Goal: Navigation & Orientation: Find specific page/section

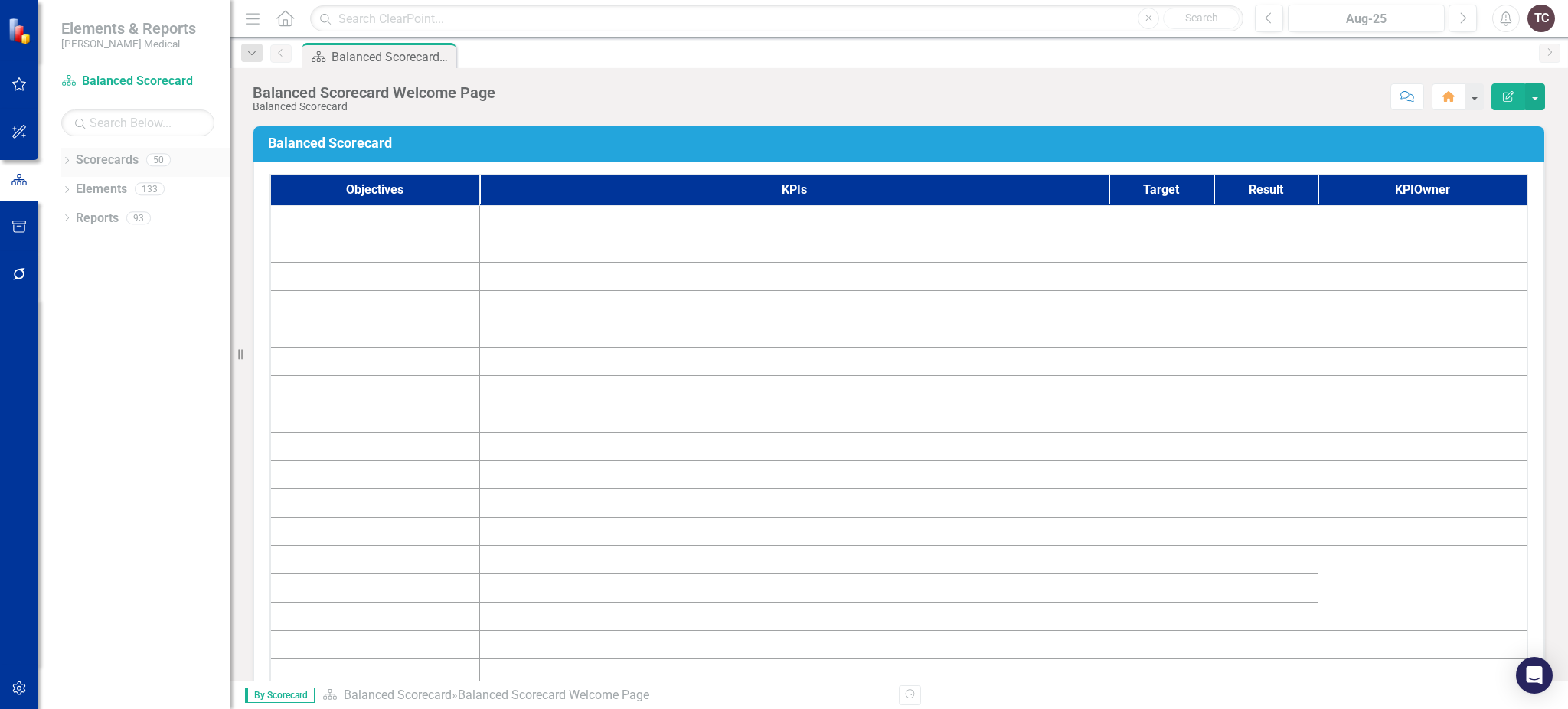
click at [103, 165] on link "Scorecards" at bounding box center [107, 160] width 63 height 18
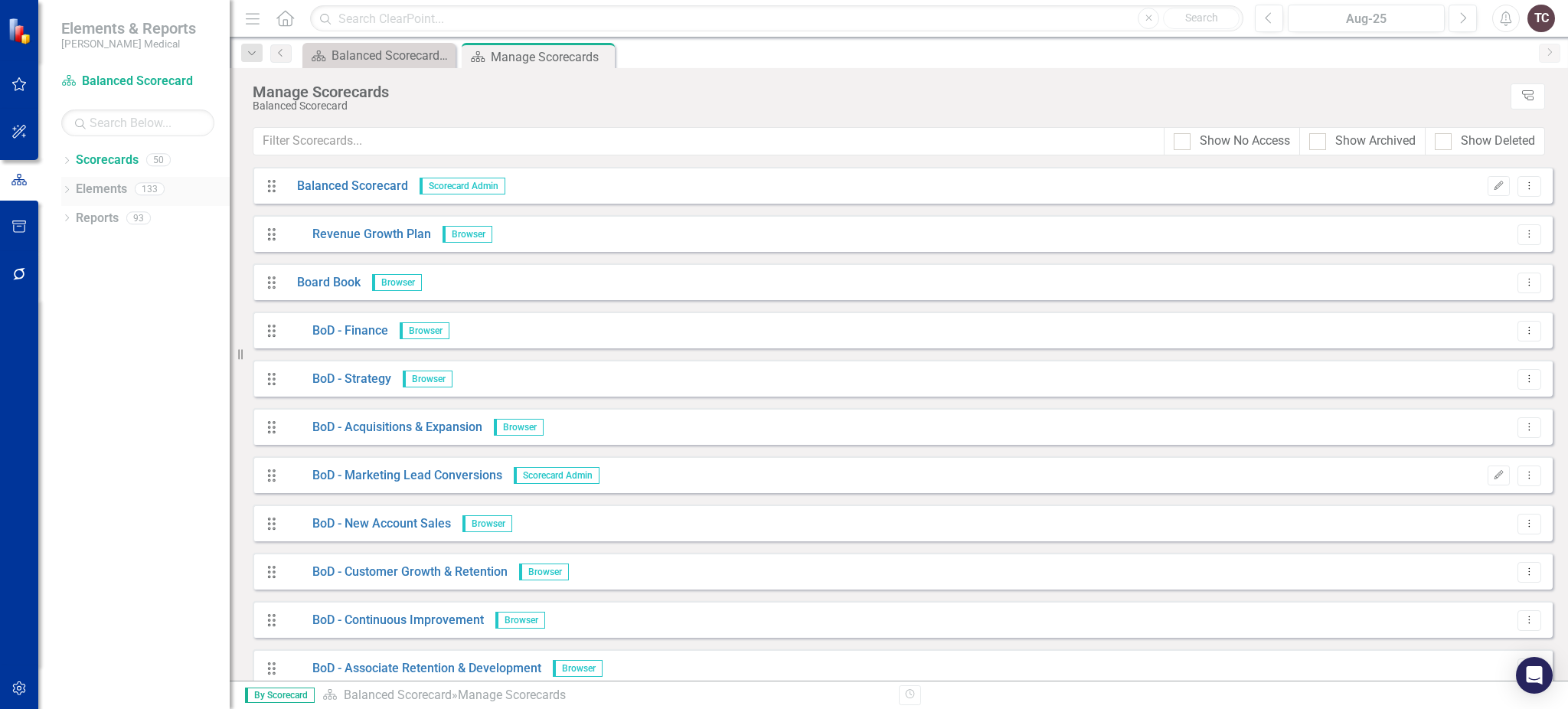
click at [89, 184] on link "Elements" at bounding box center [101, 189] width 52 height 18
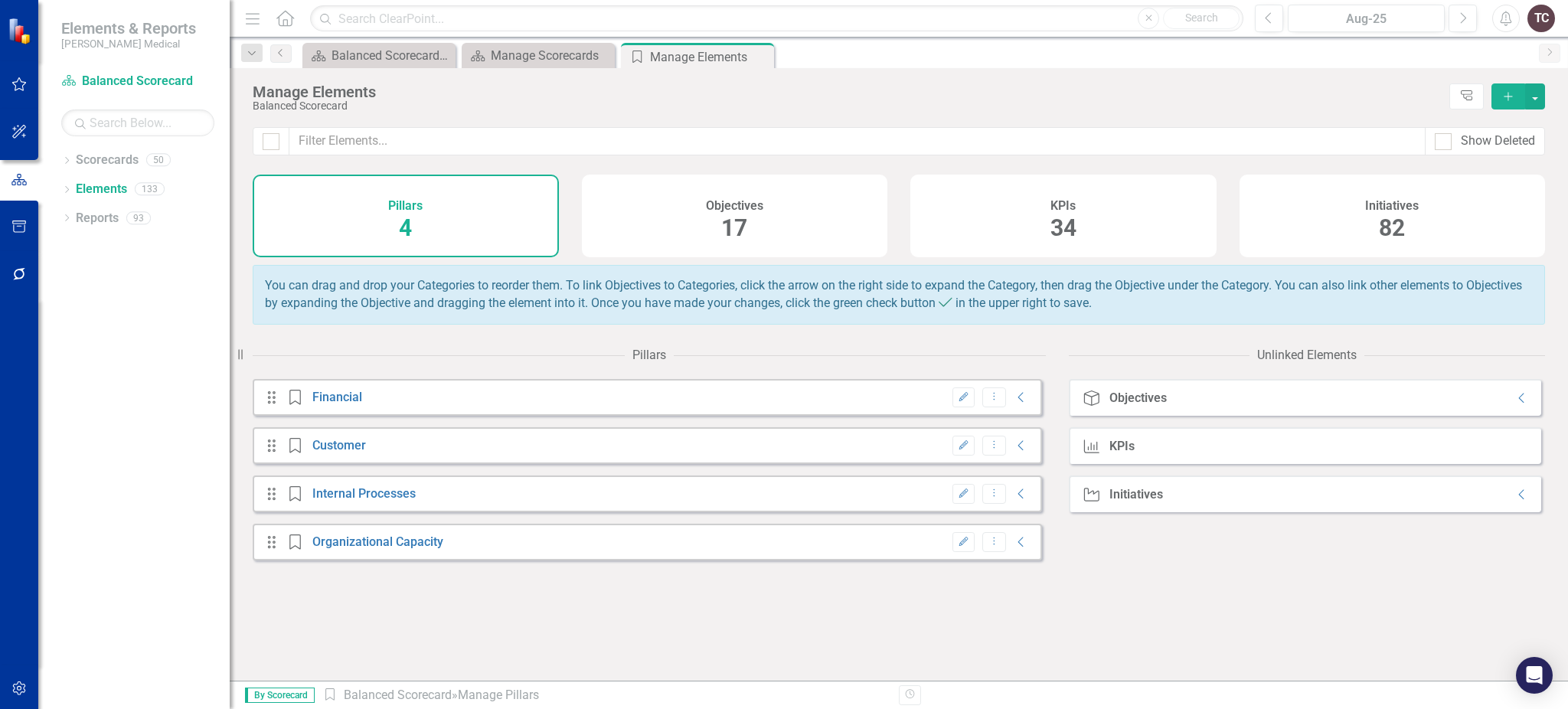
click at [20, 42] on img at bounding box center [21, 30] width 28 height 28
click at [108, 71] on div "Scorecard Balanced Scorecard" at bounding box center [137, 81] width 153 height 25
click at [418, 56] on div "Balanced Scorecard Welcome Page" at bounding box center [381, 55] width 101 height 19
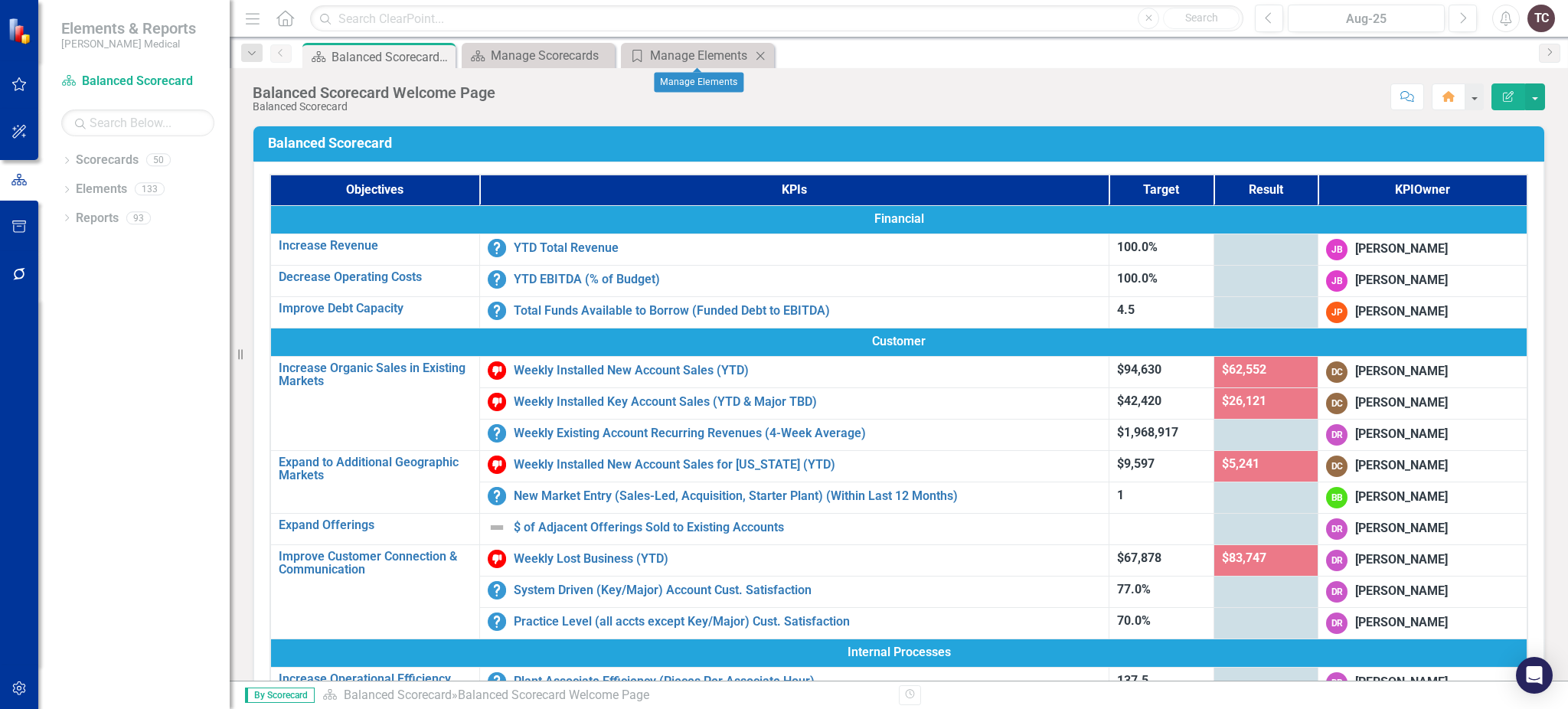
click at [756, 59] on icon "Close" at bounding box center [760, 56] width 15 height 12
click at [606, 58] on icon "Close" at bounding box center [601, 56] width 15 height 12
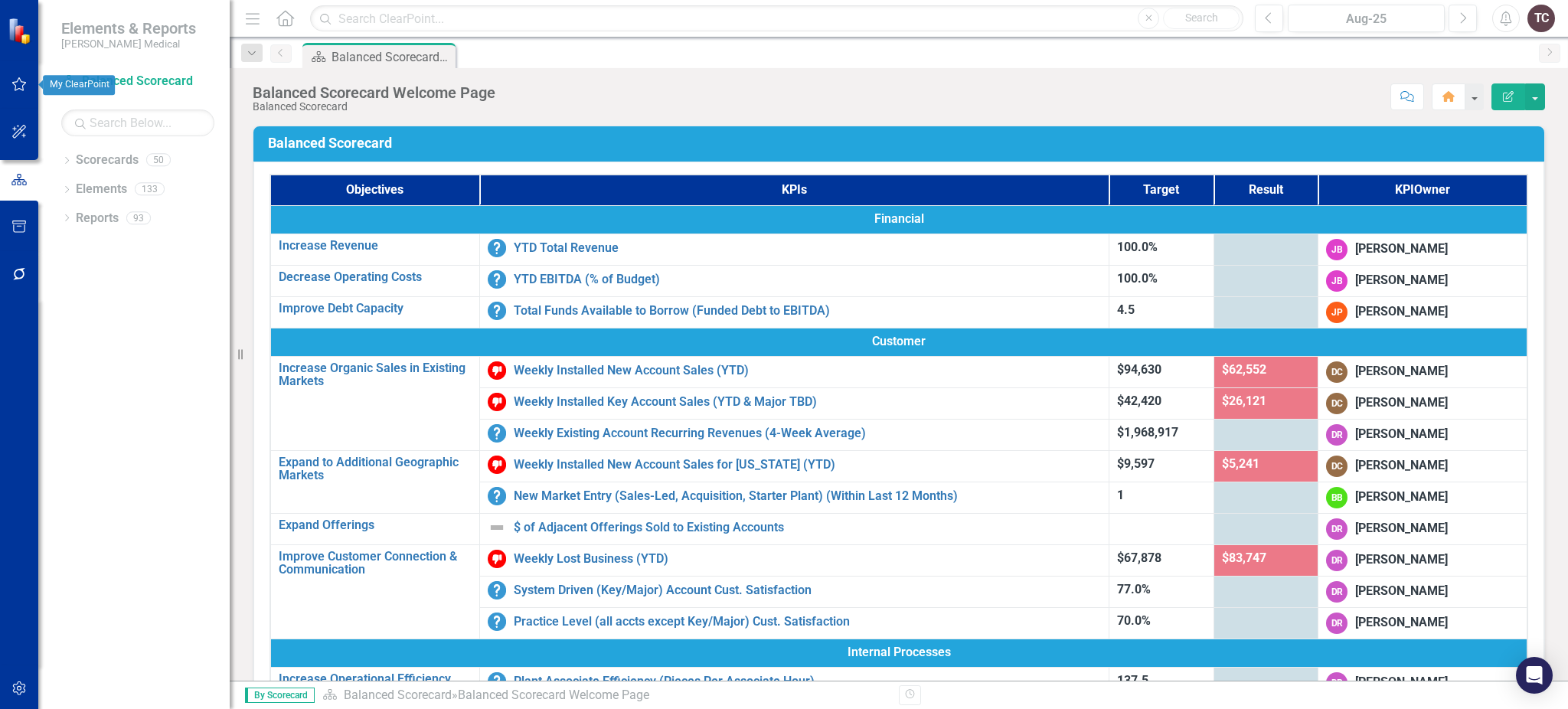
click at [19, 82] on icon "button" at bounding box center [19, 84] width 16 height 12
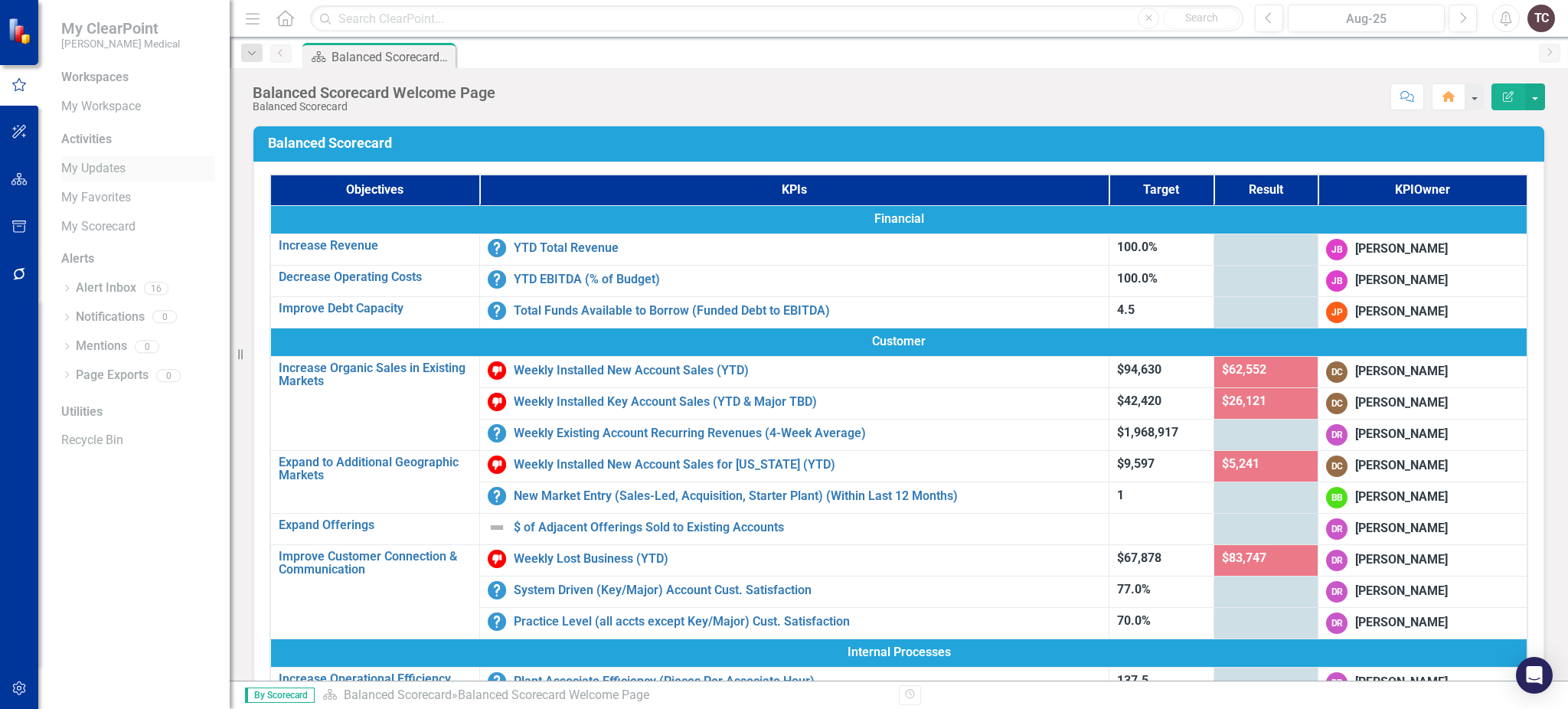
click at [105, 158] on div "My Updates" at bounding box center [137, 169] width 153 height 25
click at [86, 101] on link "My Workspace" at bounding box center [137, 107] width 153 height 18
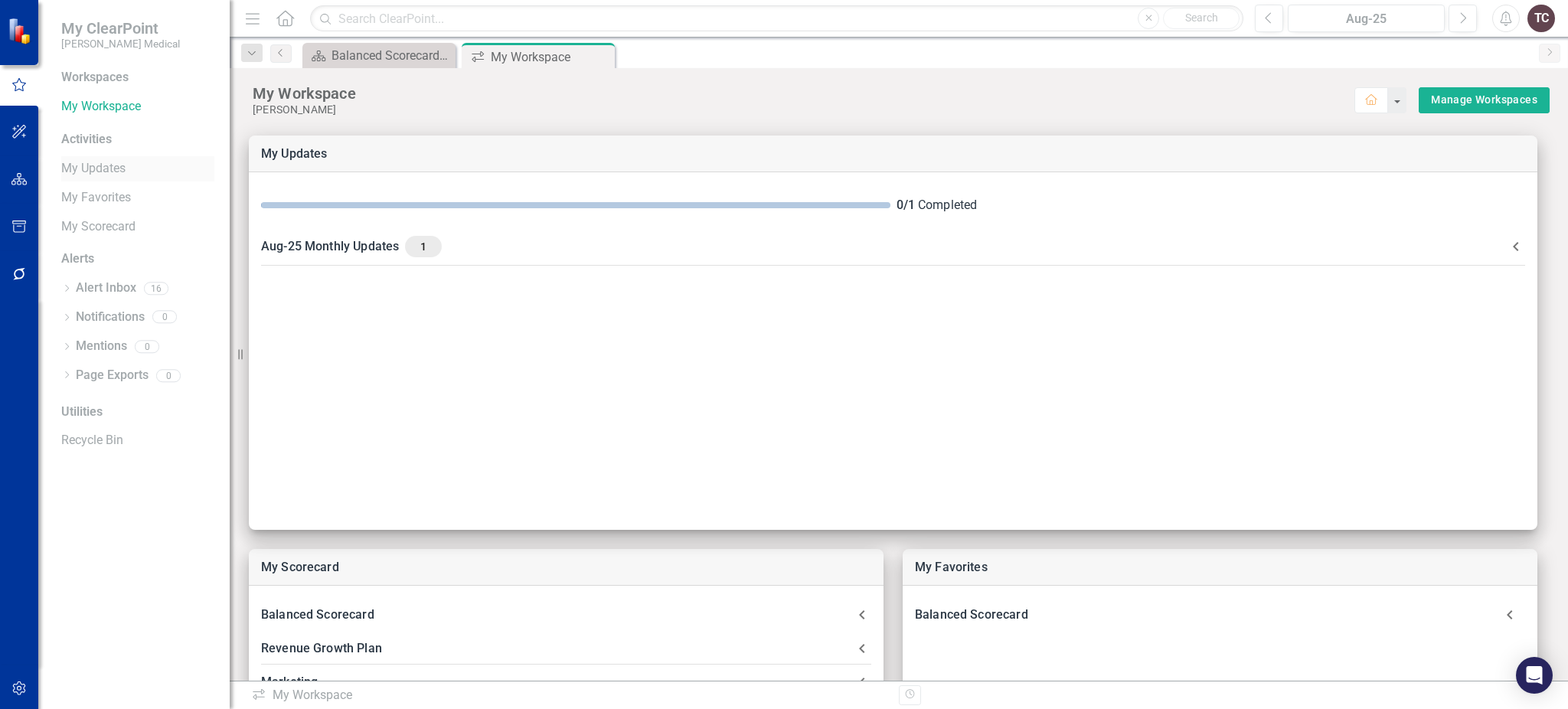
click at [123, 171] on link "My Updates" at bounding box center [137, 169] width 153 height 18
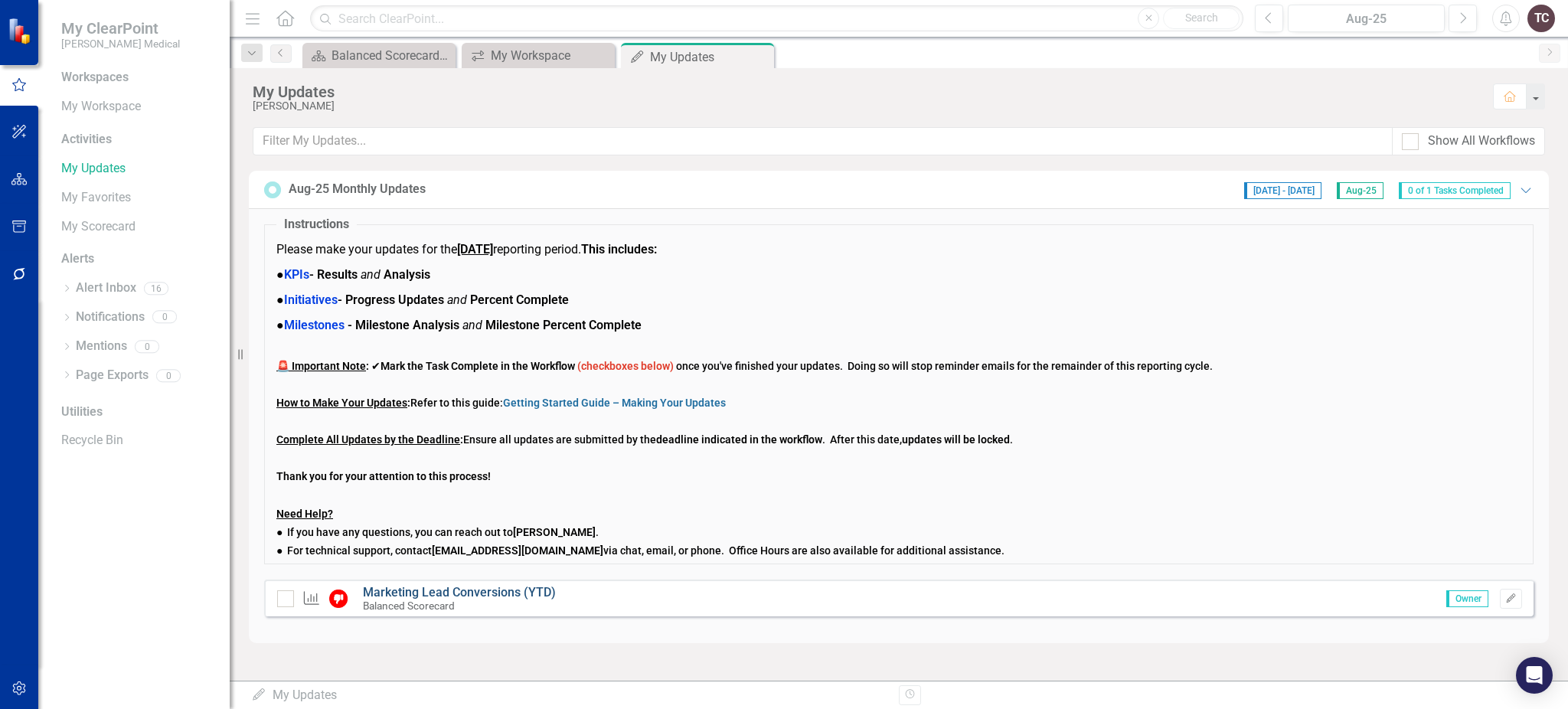
click at [485, 594] on link "Marketing Lead Conversions (YTD)" at bounding box center [459, 591] width 193 height 14
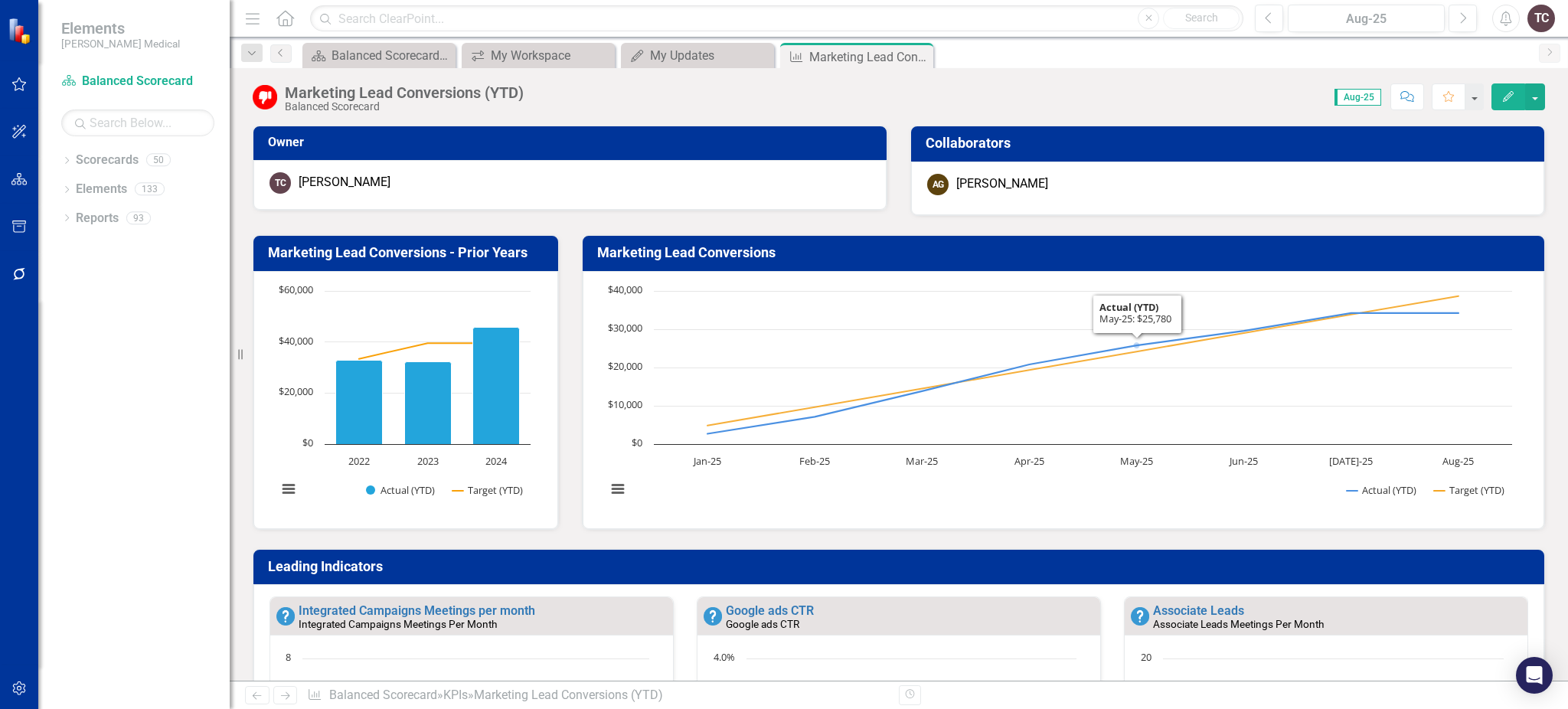
click at [1387, 141] on h3 "Collaborators" at bounding box center [1229, 143] width 609 height 15
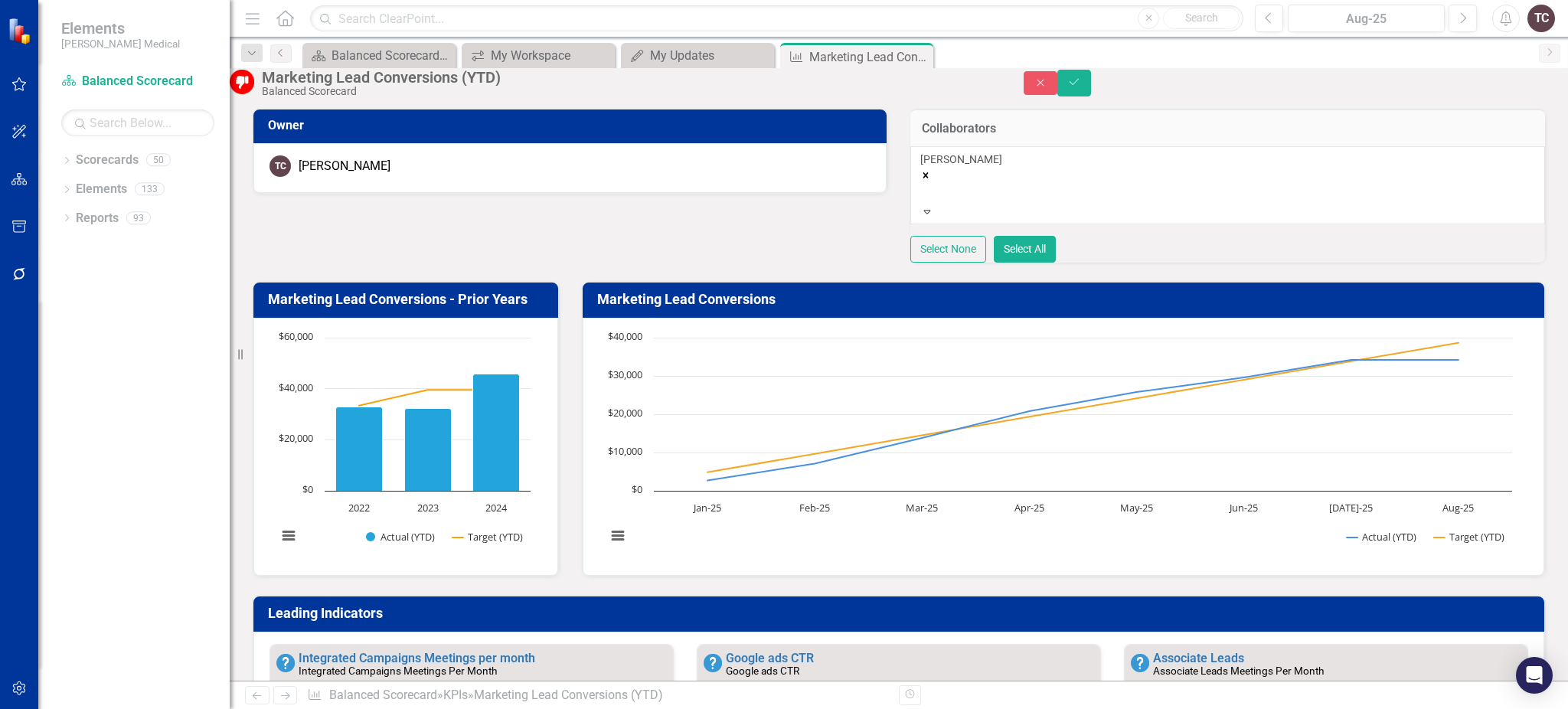
click at [934, 217] on div "Expand" at bounding box center [927, 211] width 14 height 15
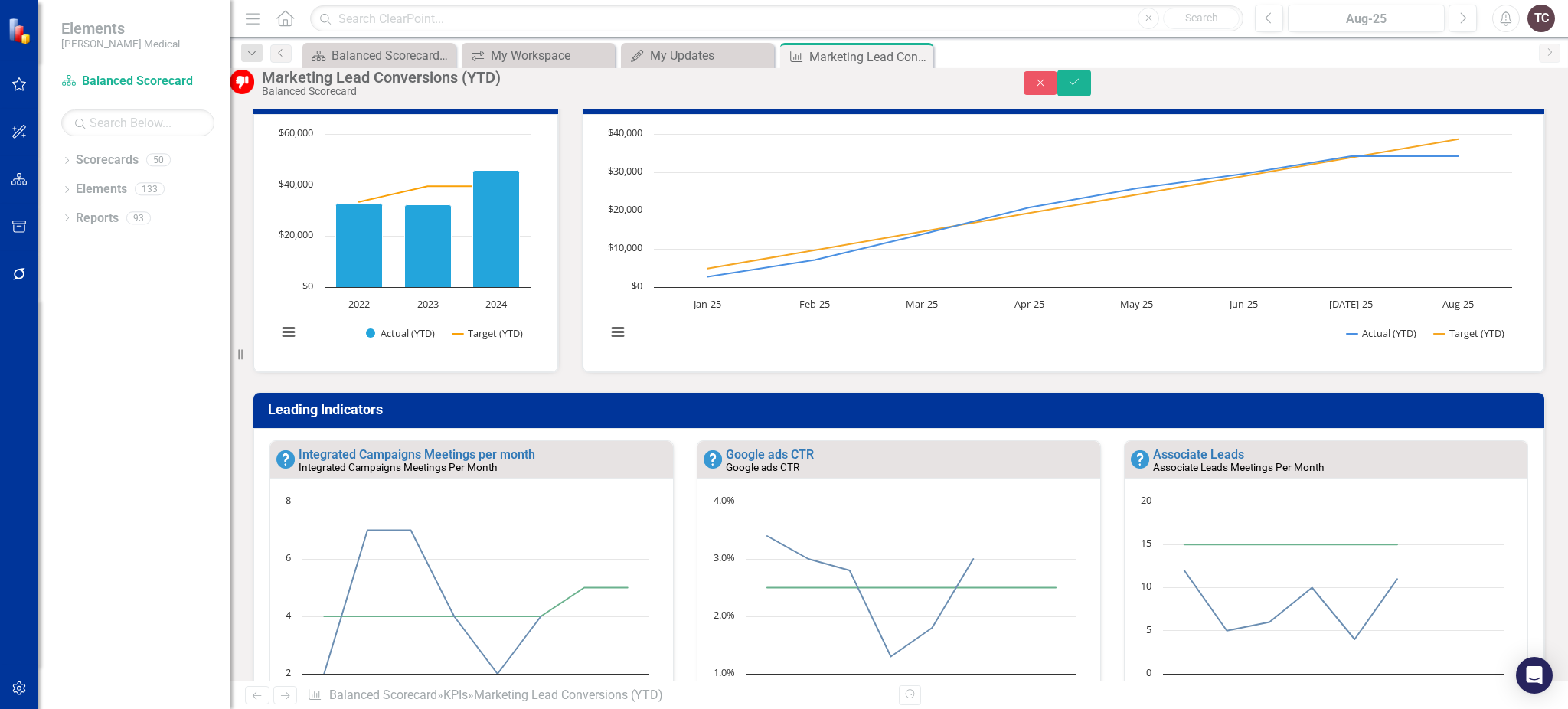
scroll to position [701, 0]
click at [249, 455] on div "Leading Indicators Integrated Campaigns Meetings per month Integrated Campaigns…" at bounding box center [899, 596] width 1315 height 448
click at [1047, 87] on icon "Close" at bounding box center [1040, 82] width 14 height 11
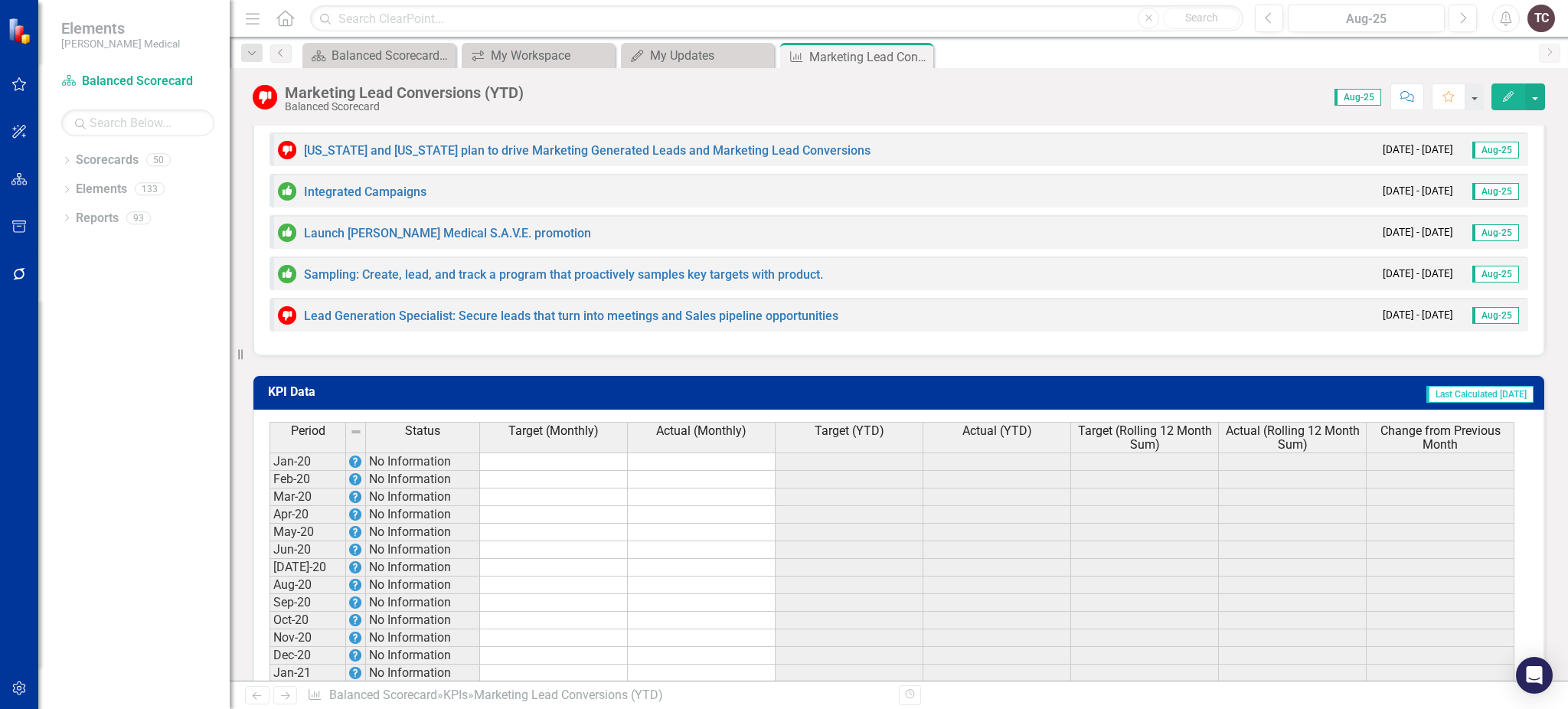
scroll to position [1457, 0]
